Goal: Find specific page/section: Find specific page/section

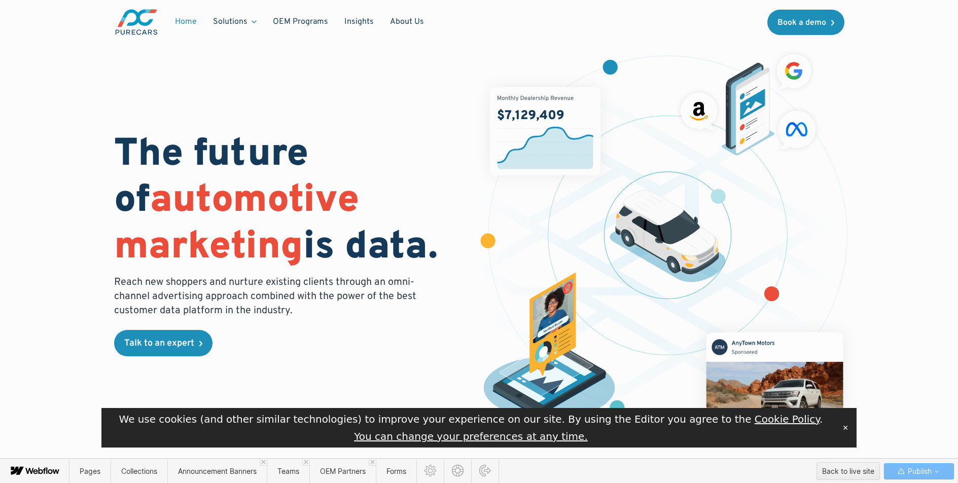
click at [846, 430] on button "✕" at bounding box center [846, 428] width 14 height 15
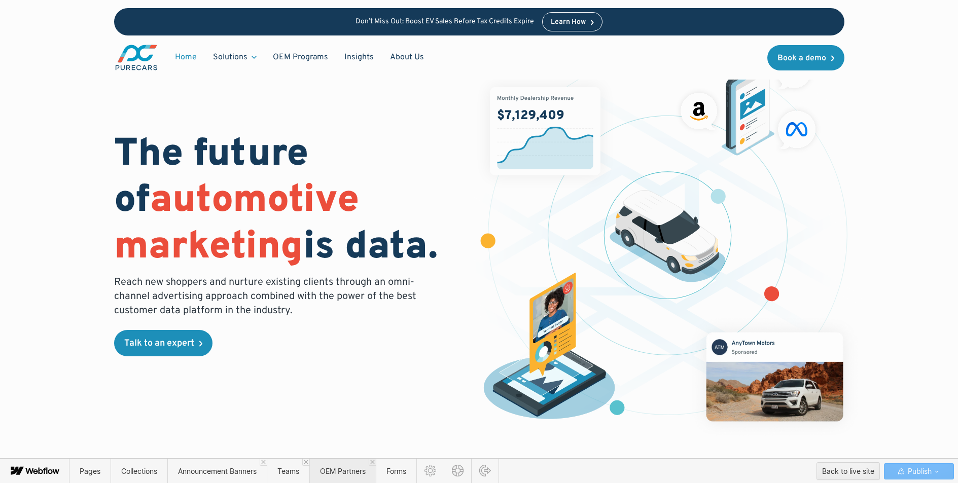
click at [345, 474] on span "OEM Partners" at bounding box center [343, 471] width 46 height 9
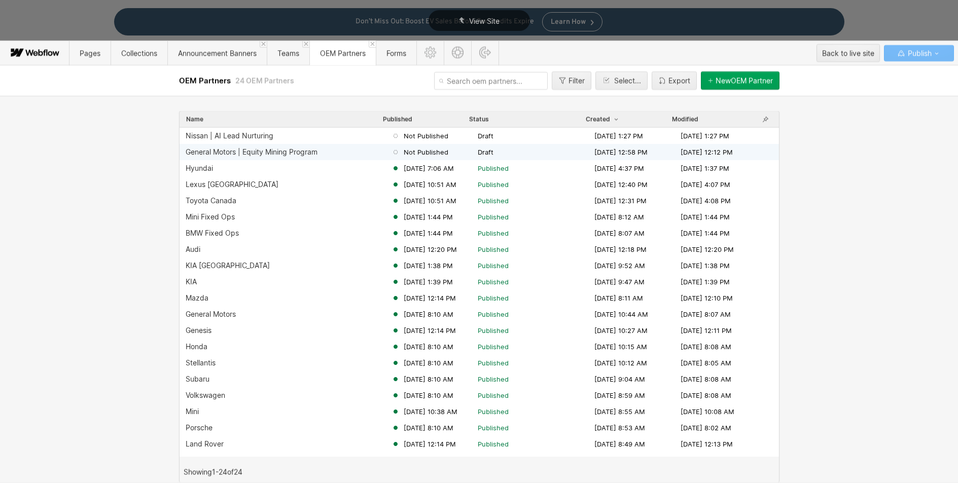
click at [276, 149] on div "General Motors | Equity Mining Program" at bounding box center [252, 152] width 132 height 8
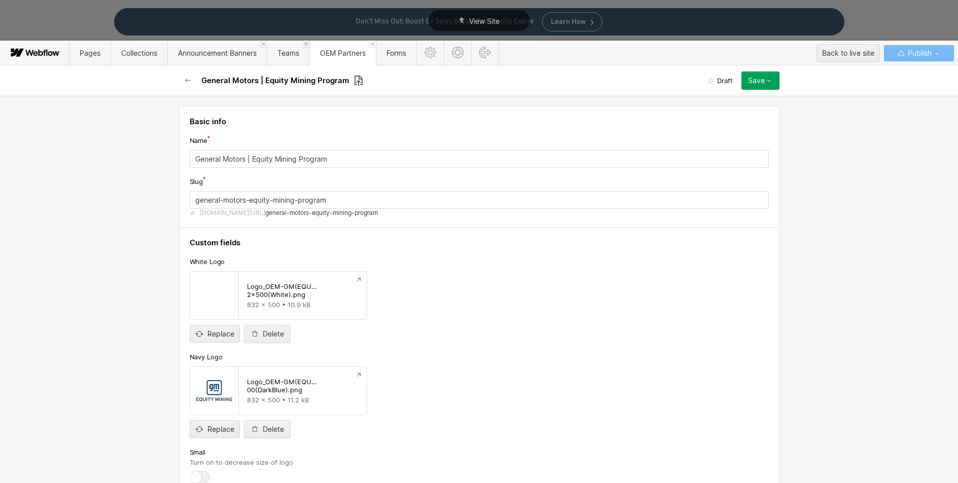
click at [354, 83] on icon at bounding box center [358, 81] width 9 height 12
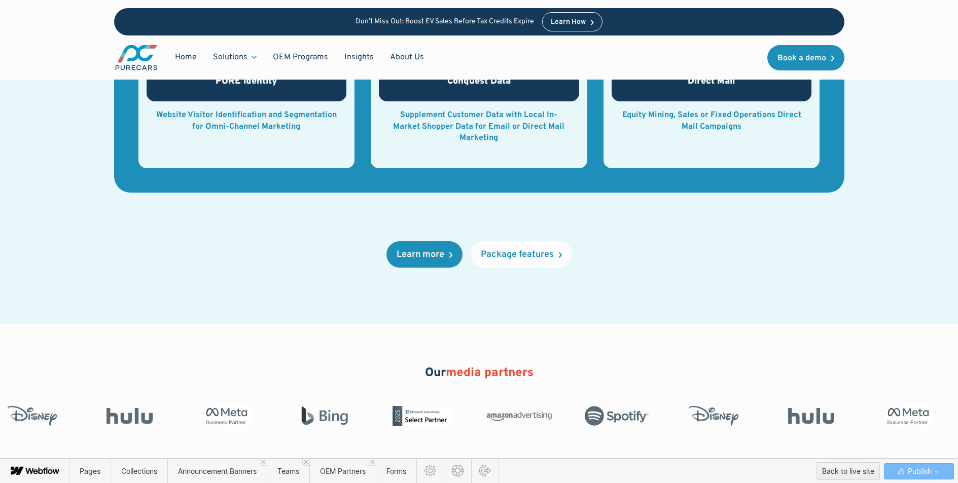
scroll to position [1204, 0]
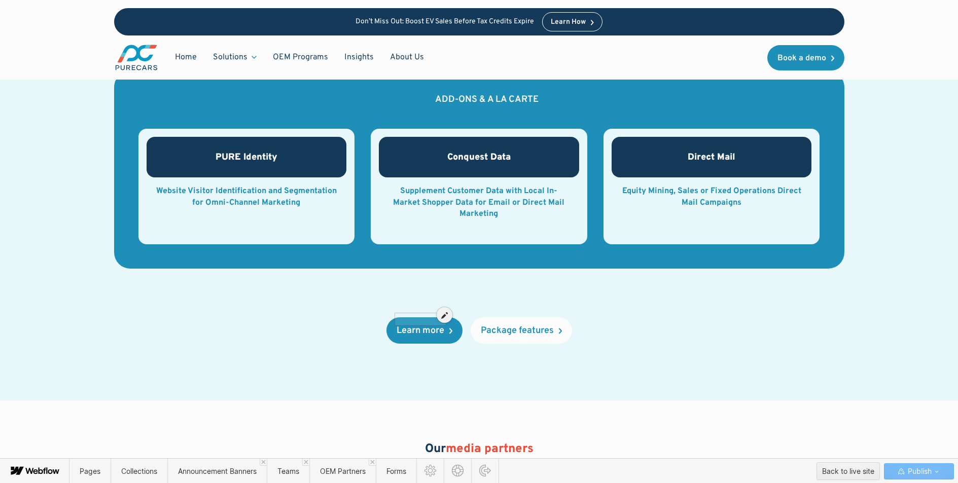
click at [426, 319] on div at bounding box center [421, 314] width 48 height 9
click at [443, 316] on icon at bounding box center [444, 315] width 7 height 7
click at [820, 475] on div "Back to live site" at bounding box center [811, 471] width 52 height 15
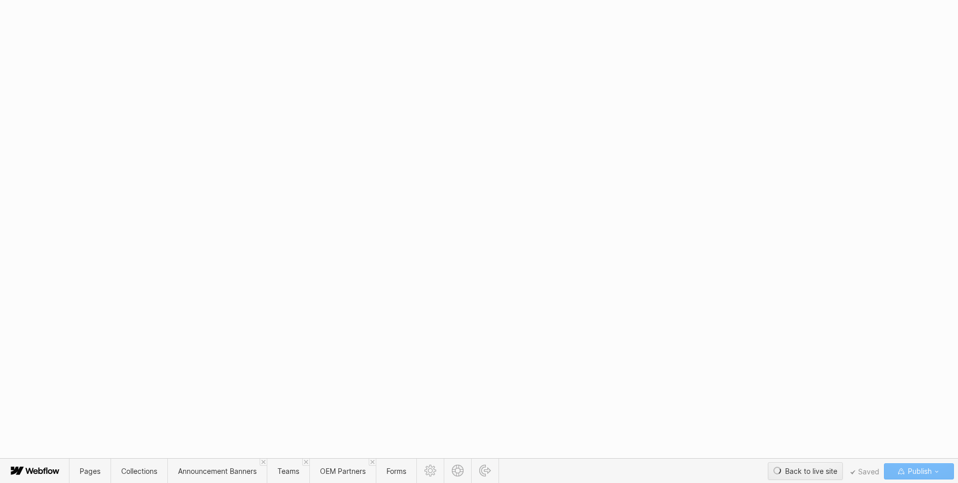
scroll to position [0, 0]
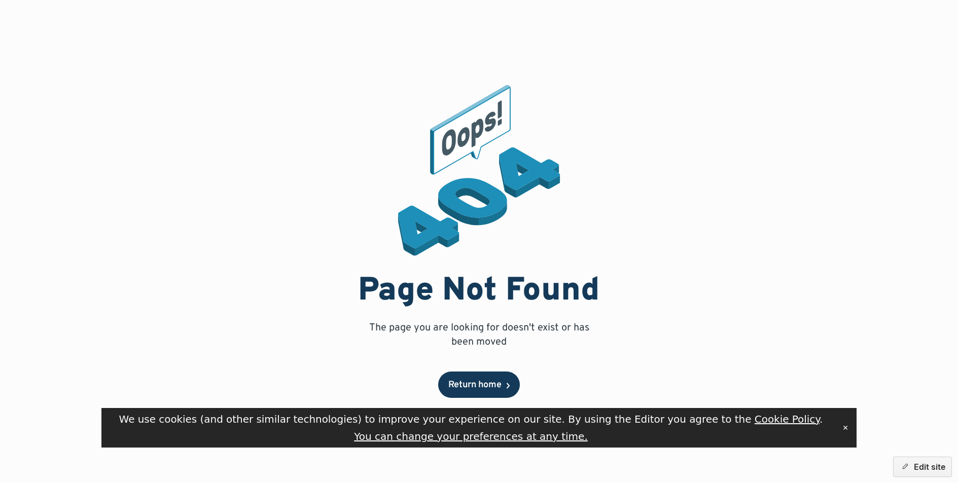
click at [487, 381] on div "Return home" at bounding box center [474, 385] width 53 height 9
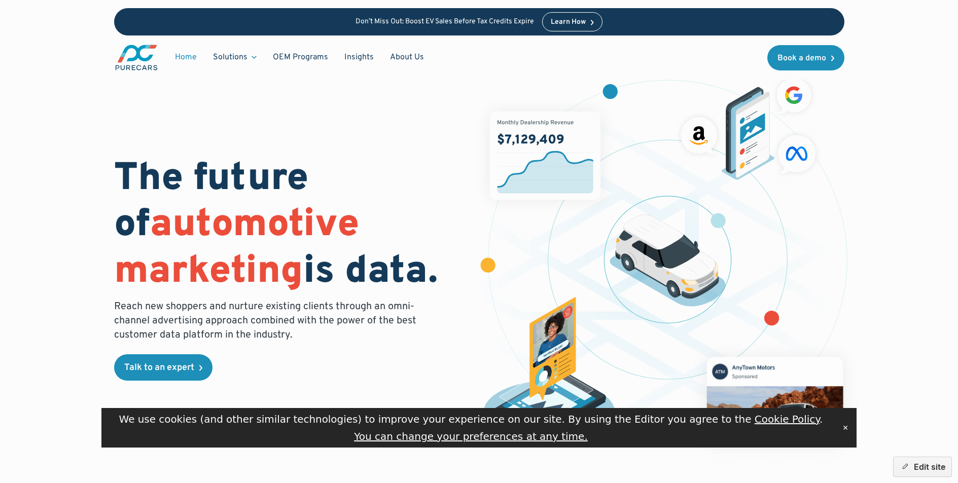
scroll to position [2, 0]
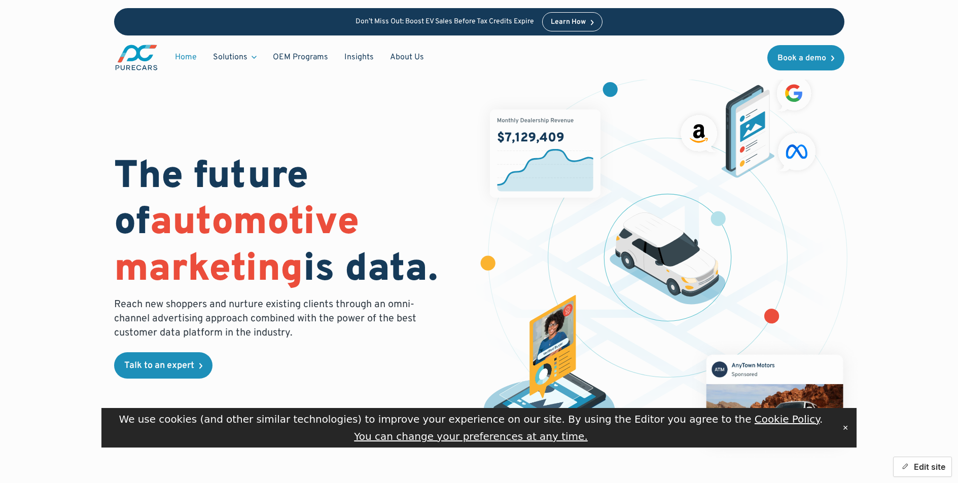
click at [933, 468] on button "Edit site" at bounding box center [922, 467] width 59 height 20
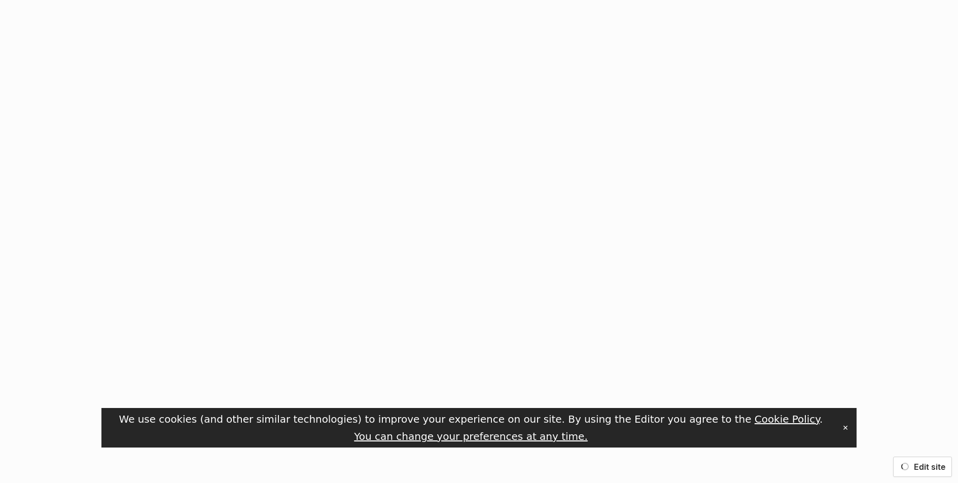
scroll to position [0, 0]
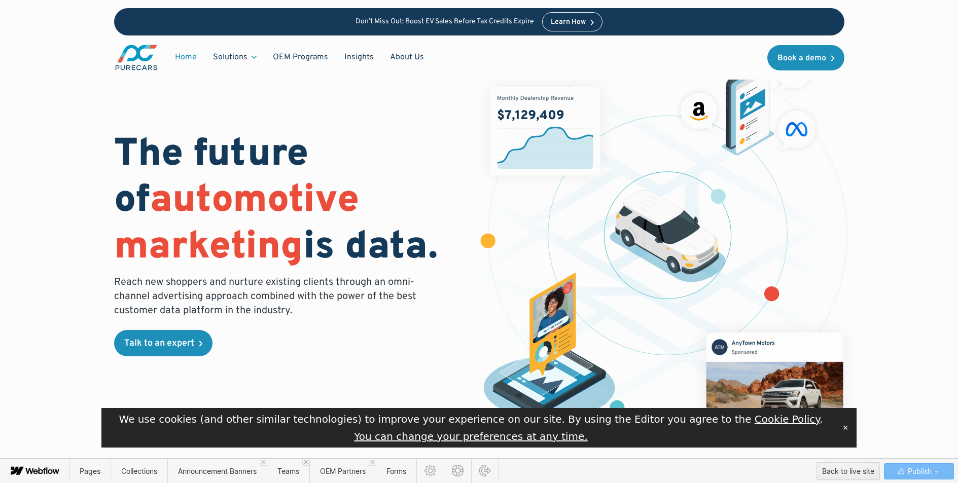
click at [50, 465] on icon at bounding box center [35, 472] width 55 height 20
click at [46, 471] on icon at bounding box center [35, 472] width 55 height 20
click at [339, 470] on span "OEM Partners" at bounding box center [343, 471] width 46 height 9
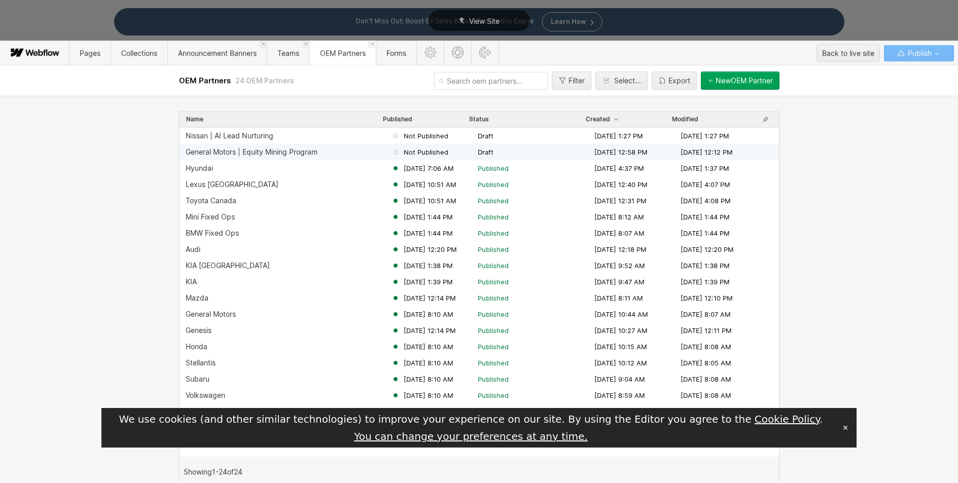
click at [243, 154] on div "General Motors | Equity Mining Program" at bounding box center [252, 152] width 132 height 8
